Goal: Find specific page/section: Find specific page/section

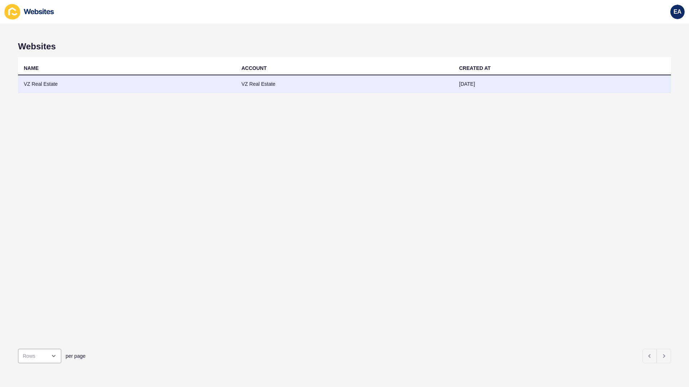
click at [40, 86] on td "VZ Real Estate" at bounding box center [127, 84] width 218 height 18
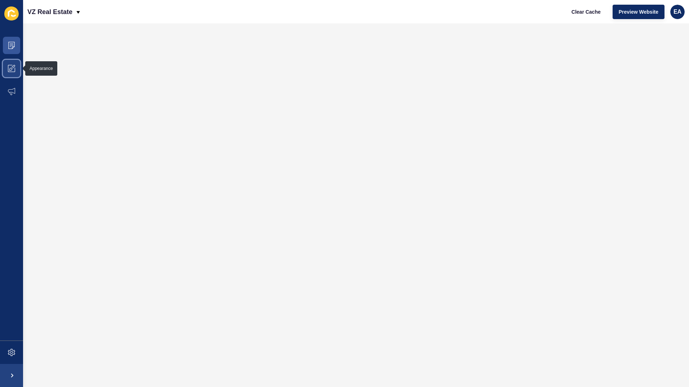
click at [6, 71] on span at bounding box center [11, 68] width 23 height 23
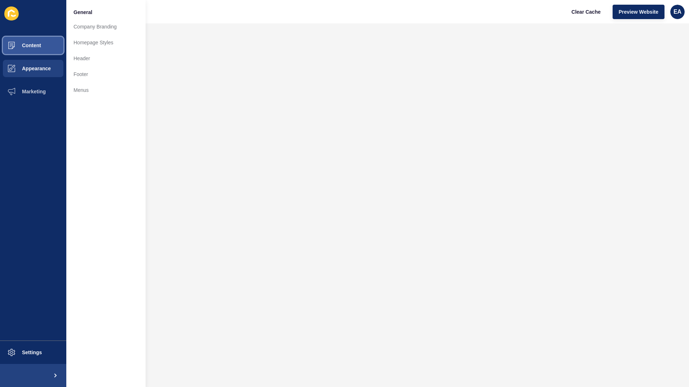
click at [40, 48] on span "Content" at bounding box center [20, 46] width 42 height 6
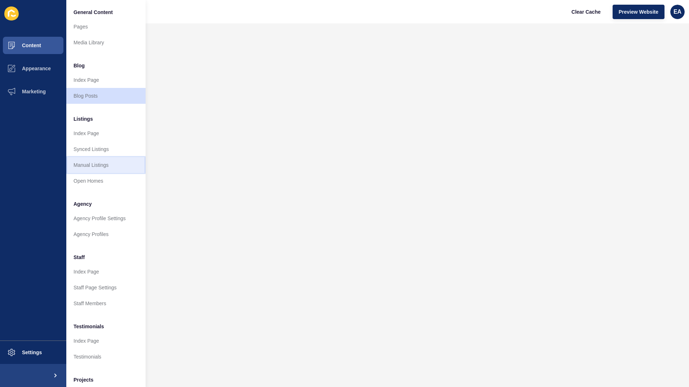
click at [111, 165] on link "Manual Listings" at bounding box center [105, 165] width 79 height 16
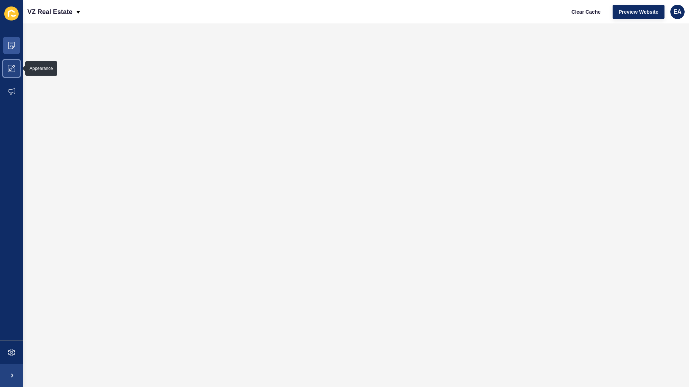
click at [13, 64] on span at bounding box center [11, 68] width 23 height 23
click at [649, 16] on button "Preview Website" at bounding box center [639, 12] width 52 height 14
click at [15, 42] on icon at bounding box center [11, 45] width 7 height 7
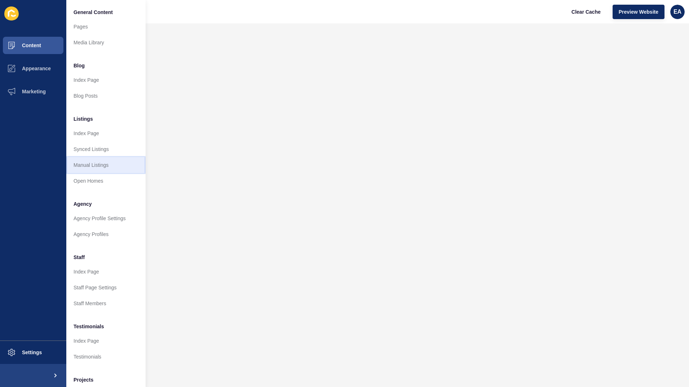
click at [96, 170] on link "Manual Listings" at bounding box center [105, 165] width 79 height 16
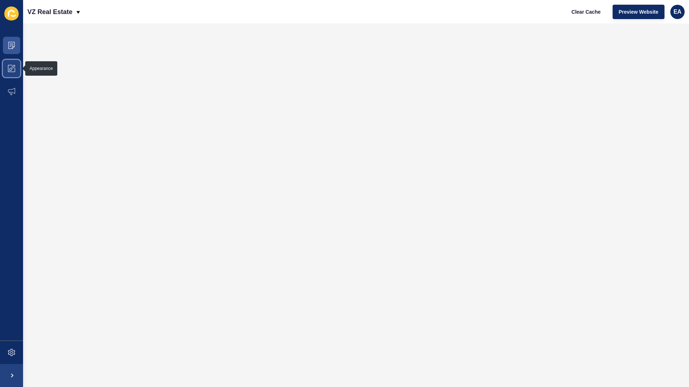
click at [15, 71] on icon at bounding box center [11, 68] width 7 height 7
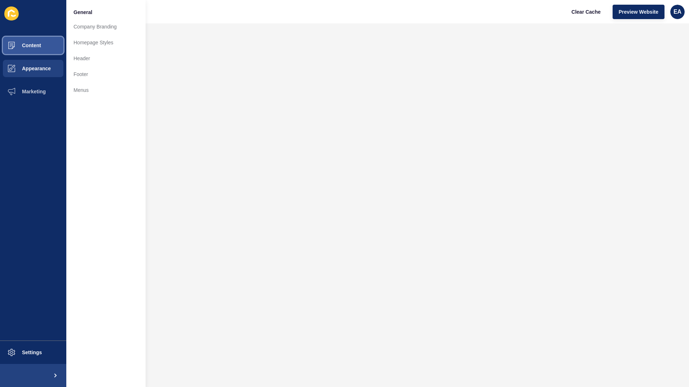
click at [39, 42] on button "Content" at bounding box center [33, 45] width 66 height 23
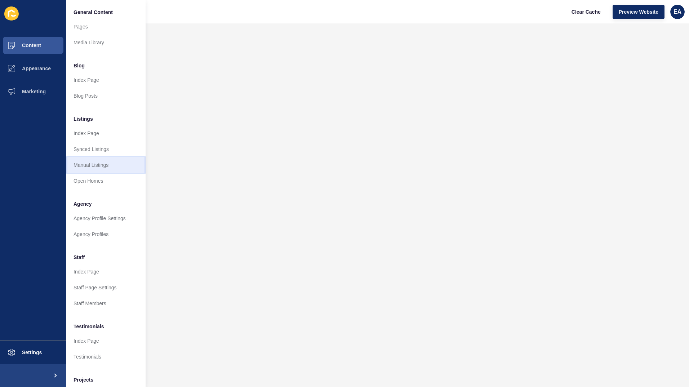
click at [98, 165] on link "Manual Listings" at bounding box center [105, 165] width 79 height 16
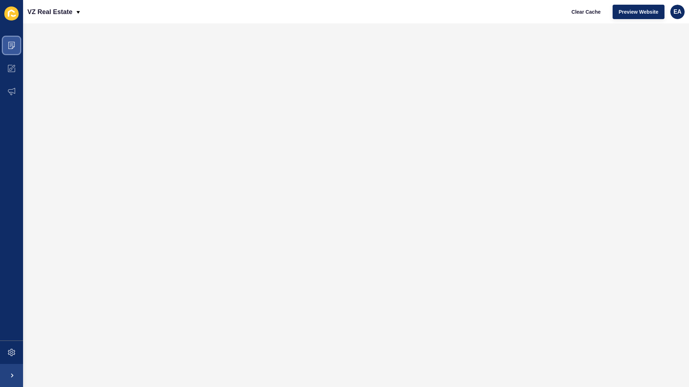
click at [6, 44] on span at bounding box center [11, 45] width 23 height 23
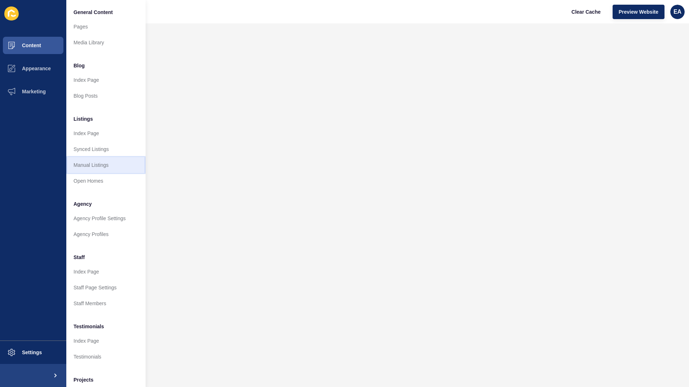
click at [103, 166] on link "Manual Listings" at bounding box center [105, 165] width 79 height 16
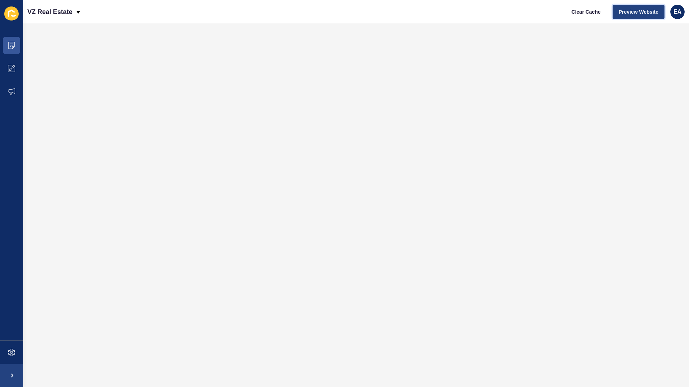
click at [621, 10] on span "Preview Website" at bounding box center [639, 11] width 40 height 7
